Goal: Task Accomplishment & Management: Use online tool/utility

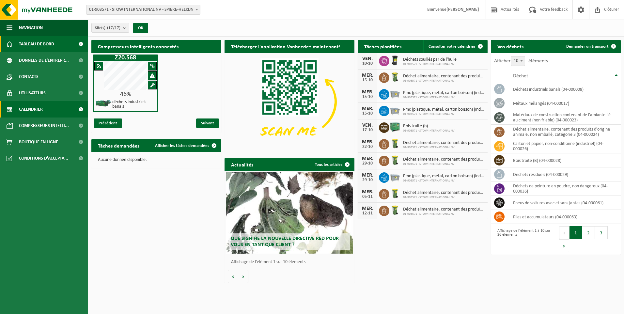
click at [46, 111] on link "Calendrier" at bounding box center [44, 109] width 88 height 16
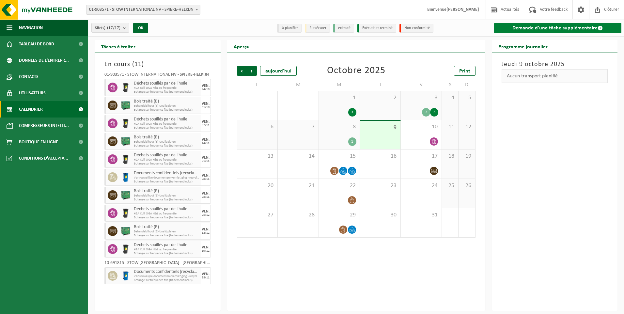
click at [505, 24] on link "Demande d'une tâche supplémentaire" at bounding box center [558, 28] width 128 height 10
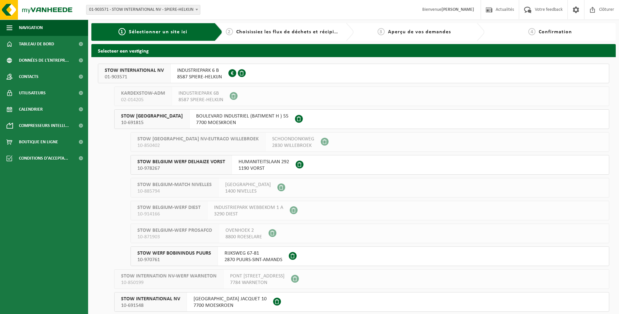
click at [390, 70] on button "STOW INTERNATIONAL NV 01-903571 INDUSTRIEPARK 6 B 8587 SPIERE-HELKIJN 0416.991.…" at bounding box center [353, 74] width 511 height 20
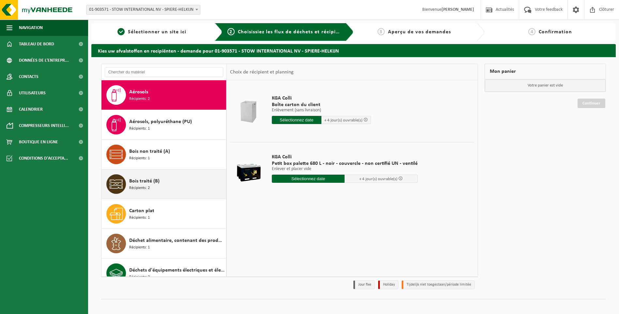
click at [185, 176] on div "Bois traité (B) Récipients: 2" at bounding box center [176, 184] width 95 height 20
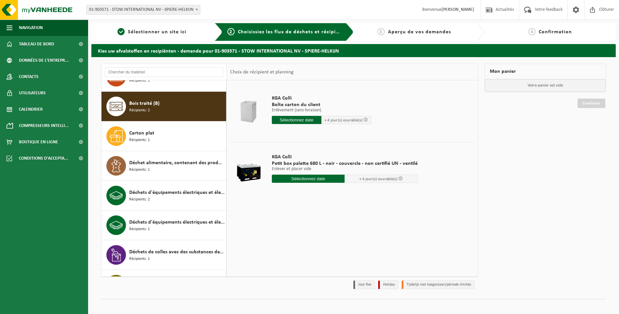
scroll to position [89, 0]
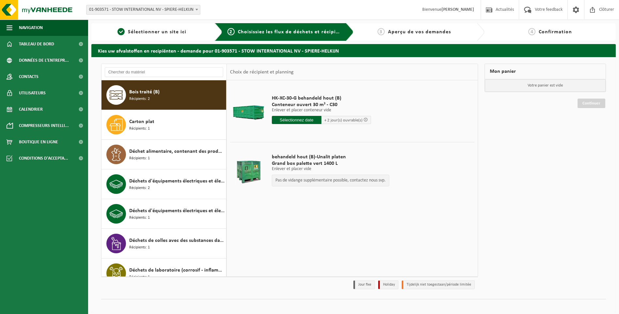
click at [298, 120] on input "text" at bounding box center [297, 120] width 50 height 8
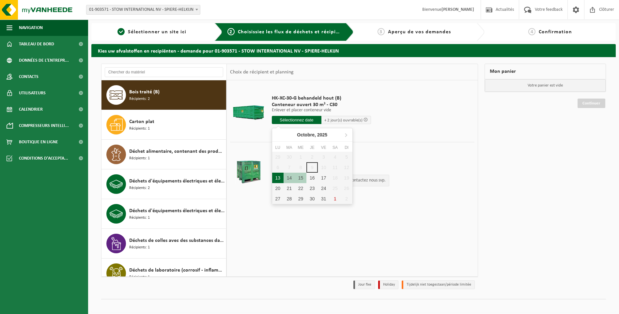
click at [276, 176] on div "13" at bounding box center [277, 178] width 11 height 10
type input "à partir de 2025-10-13"
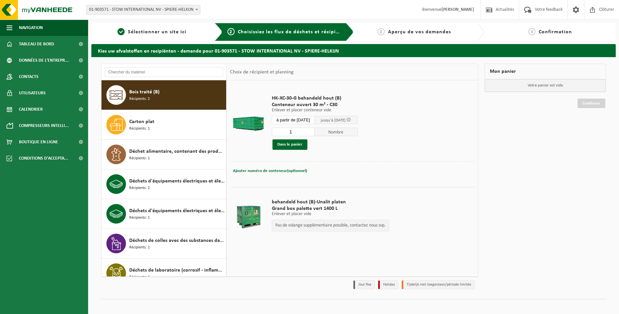
click at [296, 131] on input "1" at bounding box center [293, 132] width 43 height 8
type input "2"
click at [313, 131] on input "2" at bounding box center [293, 132] width 43 height 8
click at [297, 145] on button "Dans le panier" at bounding box center [289, 144] width 35 height 10
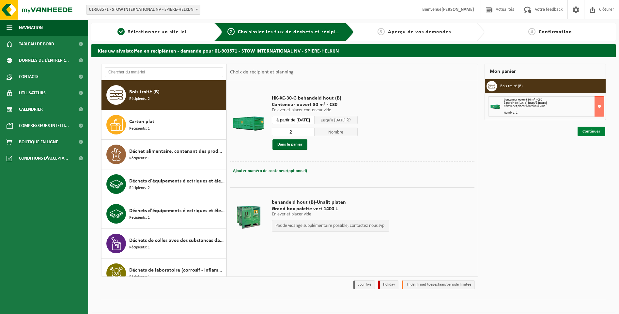
click at [591, 131] on link "Continuer" at bounding box center [592, 131] width 28 height 9
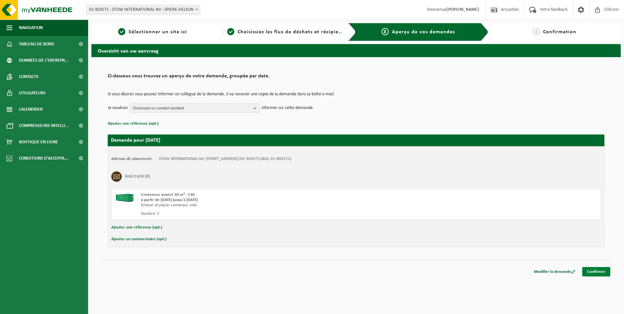
click at [595, 270] on link "Confirmer" at bounding box center [596, 271] width 28 height 9
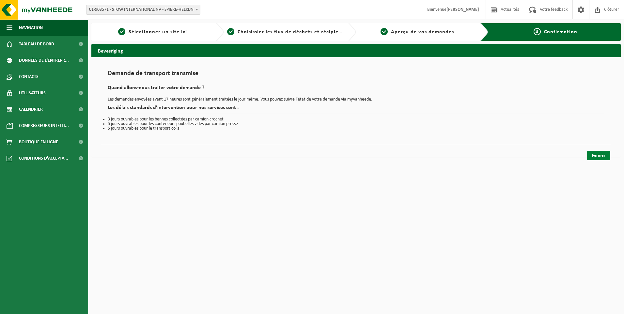
click at [590, 153] on link "Fermer" at bounding box center [598, 155] width 23 height 9
